Goal: Find specific page/section: Find specific page/section

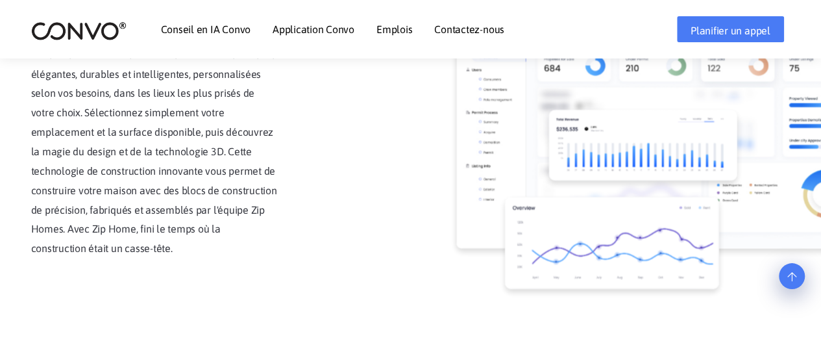
scroll to position [1299, 0]
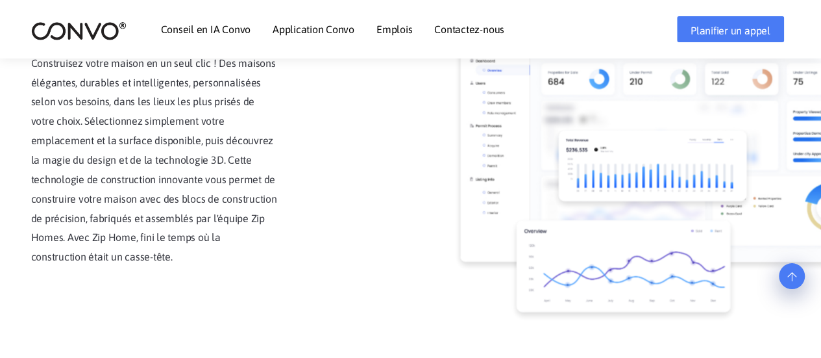
click at [397, 32] on font "Emplois" at bounding box center [395, 29] width 36 height 12
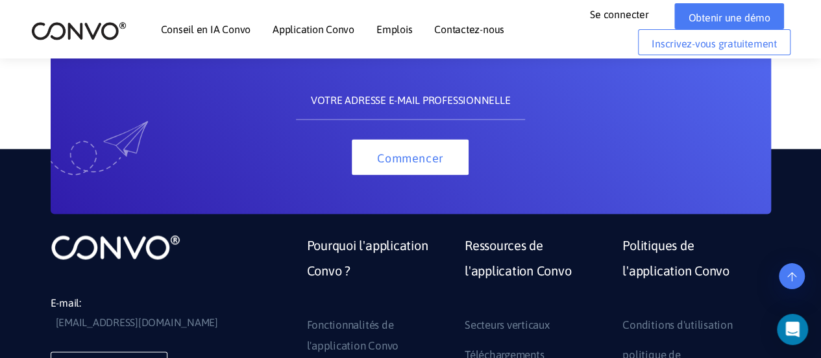
scroll to position [974, 0]
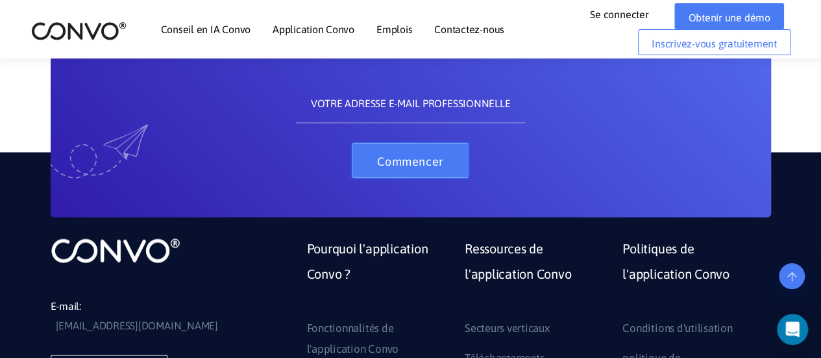
click at [458, 155] on button "Commencer" at bounding box center [410, 160] width 117 height 36
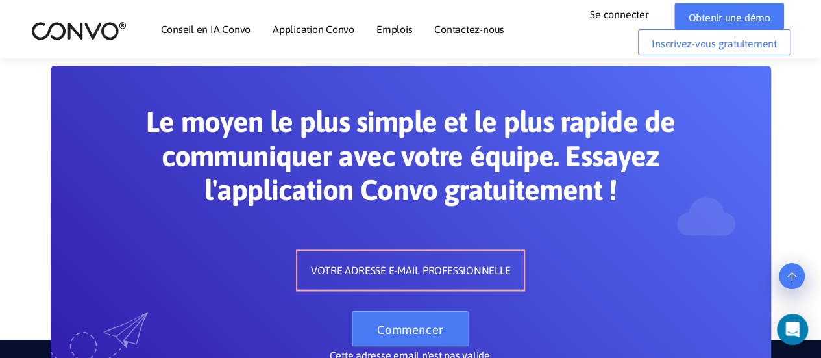
scroll to position [909, 0]
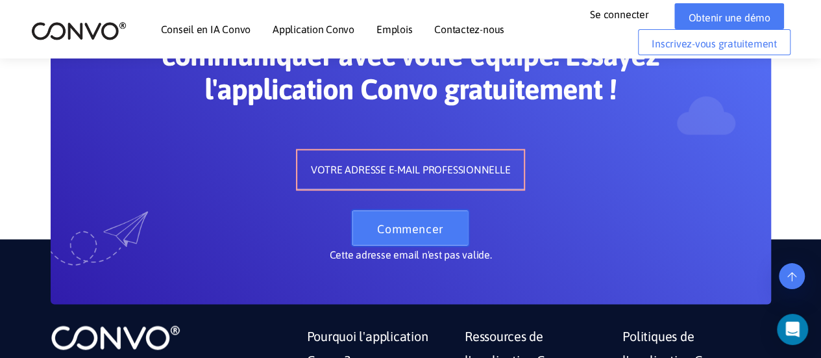
click at [390, 216] on button "Commencer" at bounding box center [410, 228] width 117 height 36
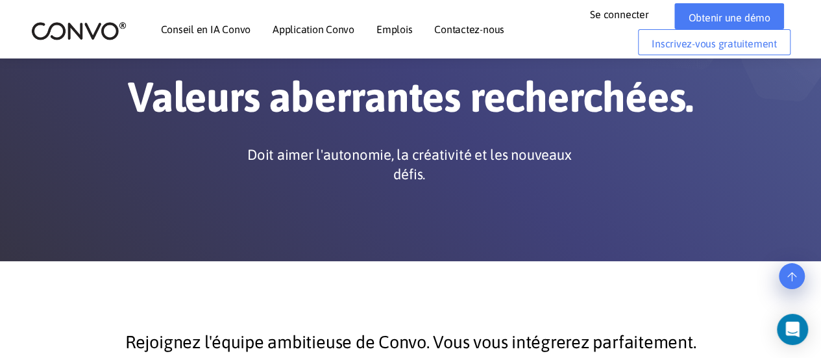
scroll to position [0, 0]
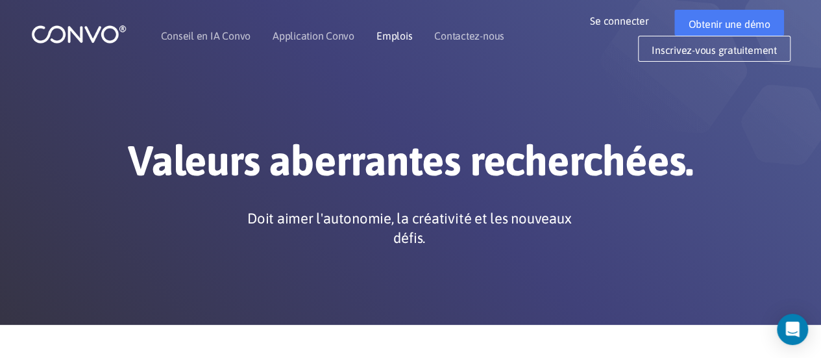
click at [399, 34] on font "Emplois" at bounding box center [395, 36] width 36 height 12
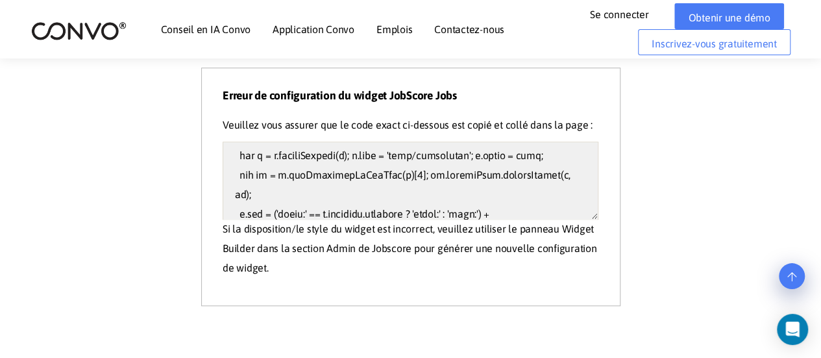
scroll to position [466, 0]
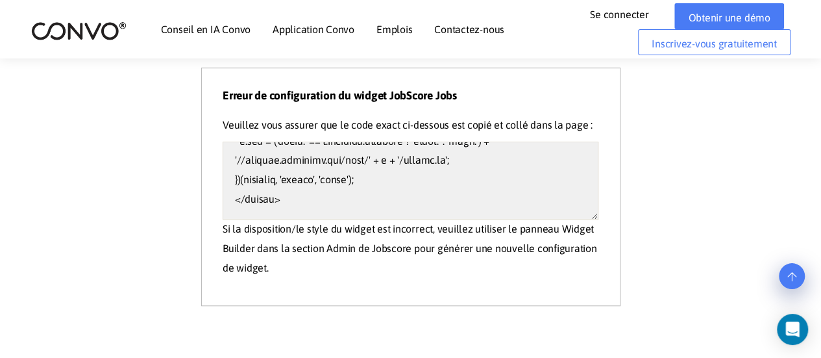
click at [790, 273] on link at bounding box center [792, 276] width 26 height 26
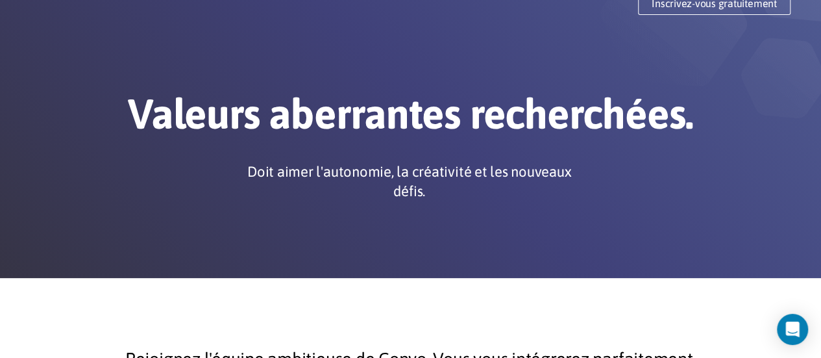
scroll to position [0, 0]
